Goal: Information Seeking & Learning: Learn about a topic

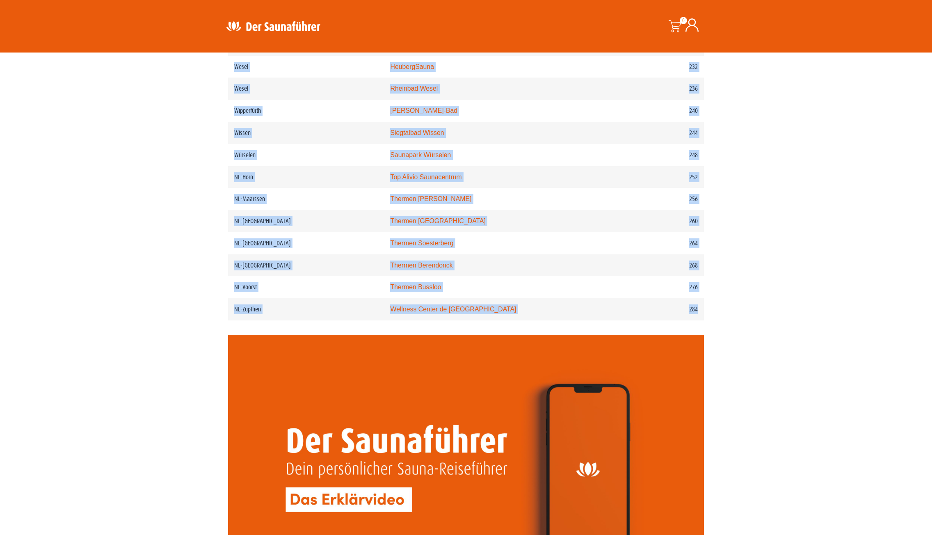
scroll to position [1763, 0]
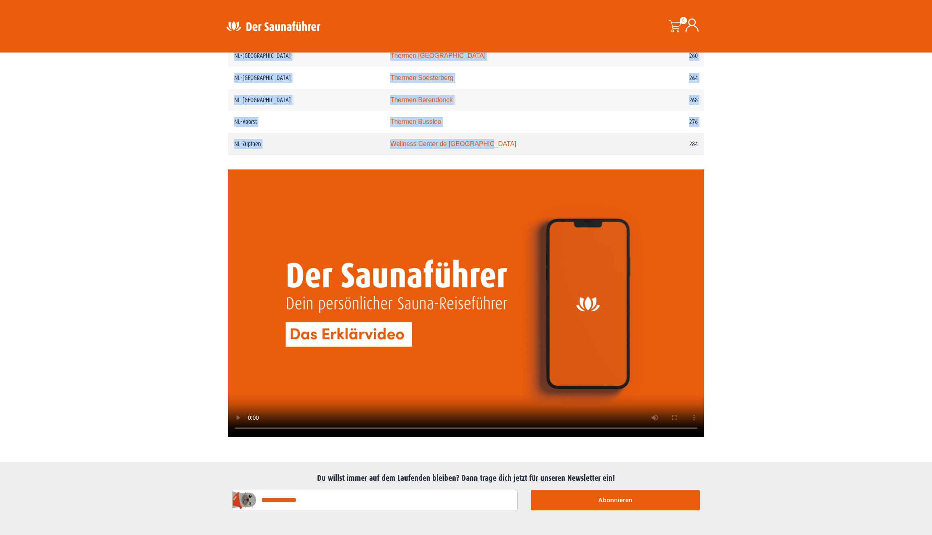
drag, startPoint x: 236, startPoint y: 146, endPoint x: 531, endPoint y: 167, distance: 295.6
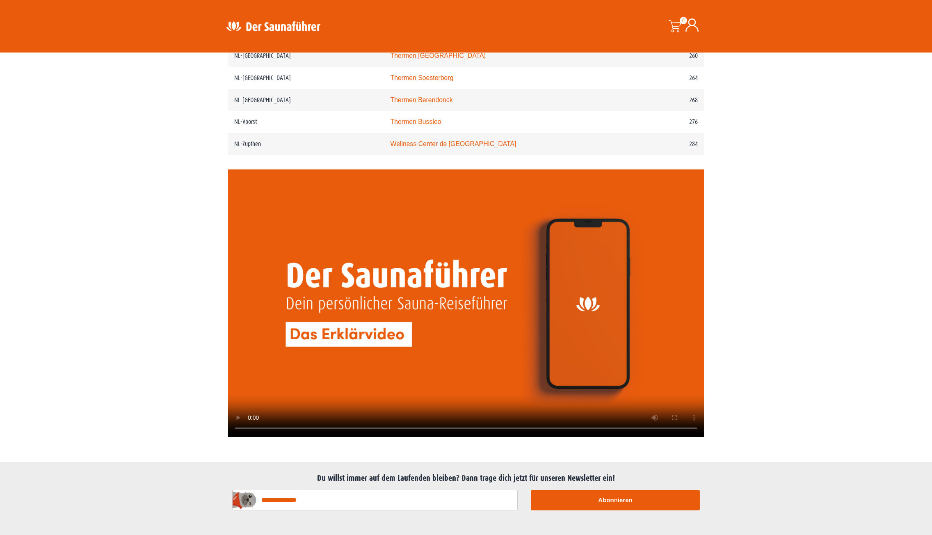
drag, startPoint x: 728, startPoint y: 174, endPoint x: 732, endPoint y: 177, distance: 5.0
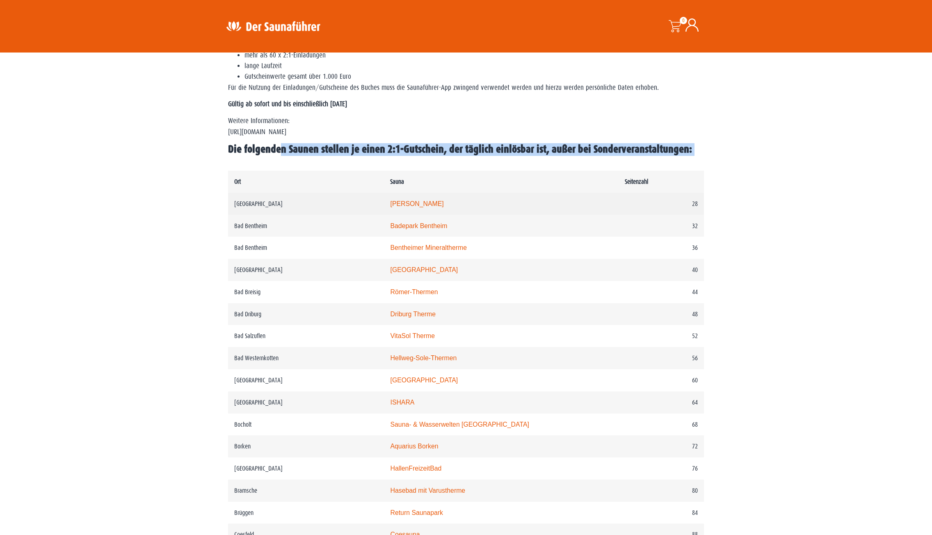
scroll to position [246, 0]
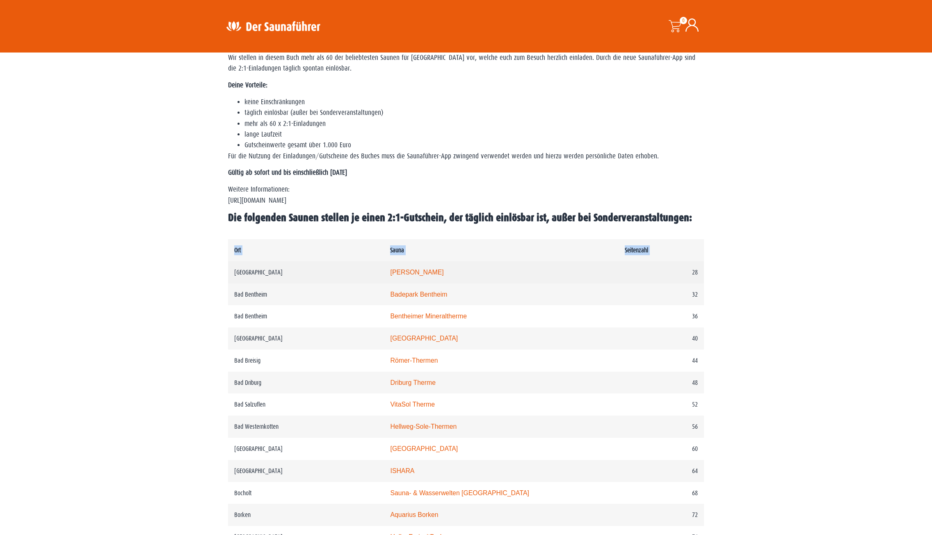
drag, startPoint x: 697, startPoint y: 169, endPoint x: 236, endPoint y: 272, distance: 472.2
copy tbody "Ort Sauna Seitenzahl"
